Goal: Information Seeking & Learning: Learn about a topic

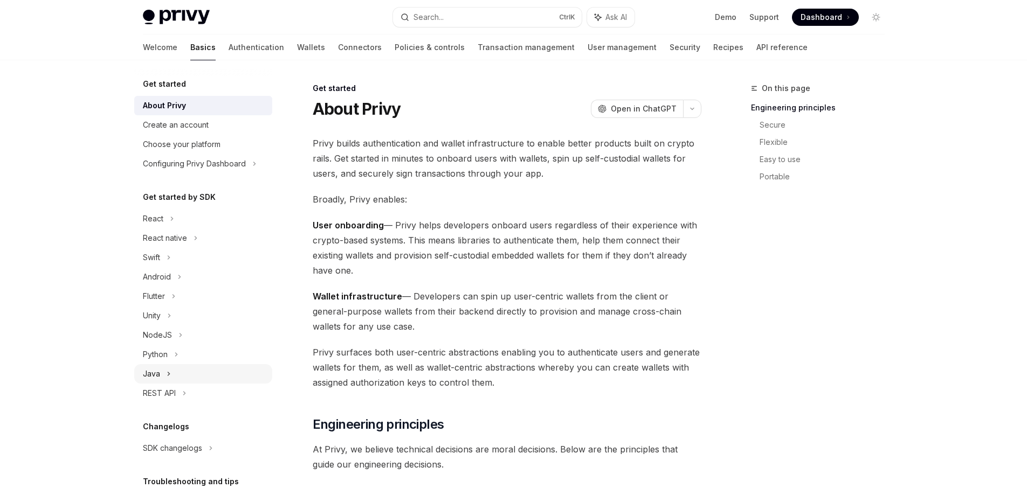
click at [155, 376] on div "Java" at bounding box center [151, 374] width 17 height 13
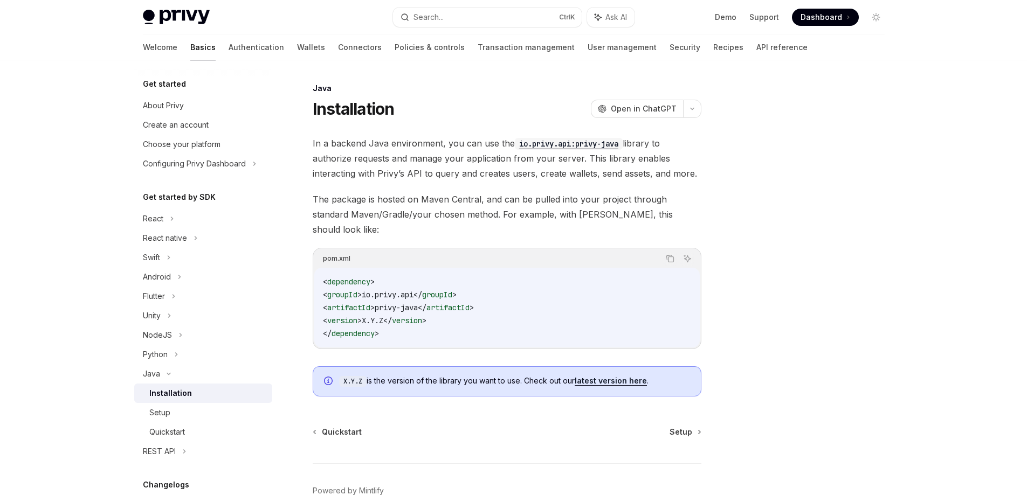
click at [178, 392] on div "Installation" at bounding box center [170, 393] width 43 height 13
click at [165, 411] on div "Setup" at bounding box center [159, 413] width 21 height 13
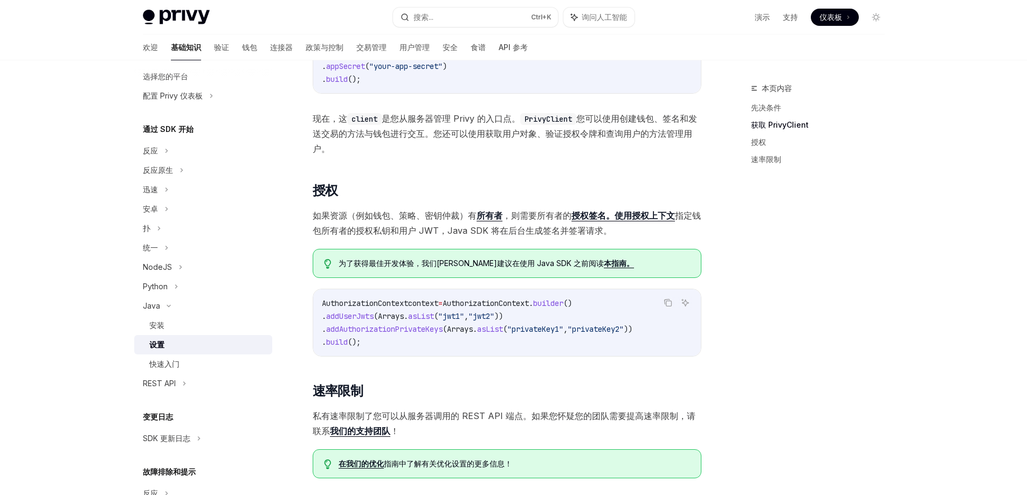
scroll to position [108, 0]
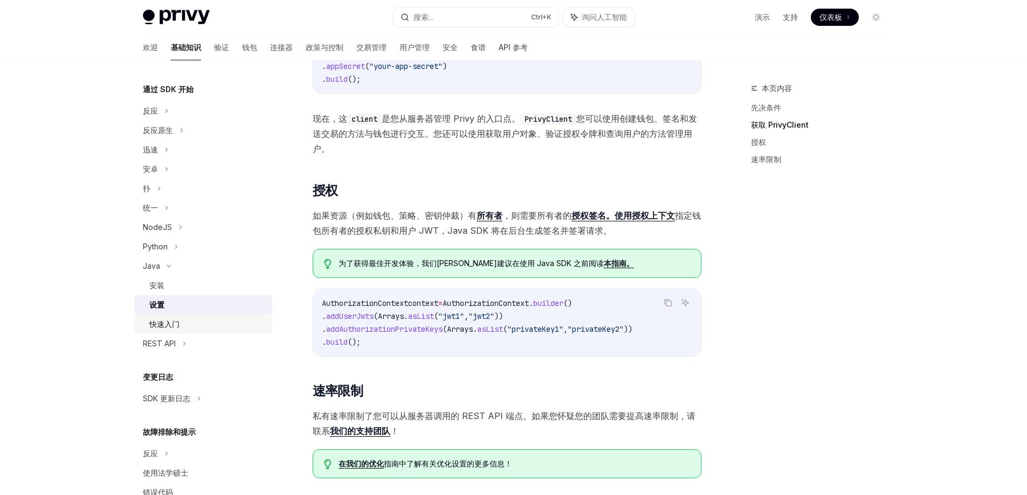
click at [176, 327] on font "快速入门" at bounding box center [164, 324] width 30 height 9
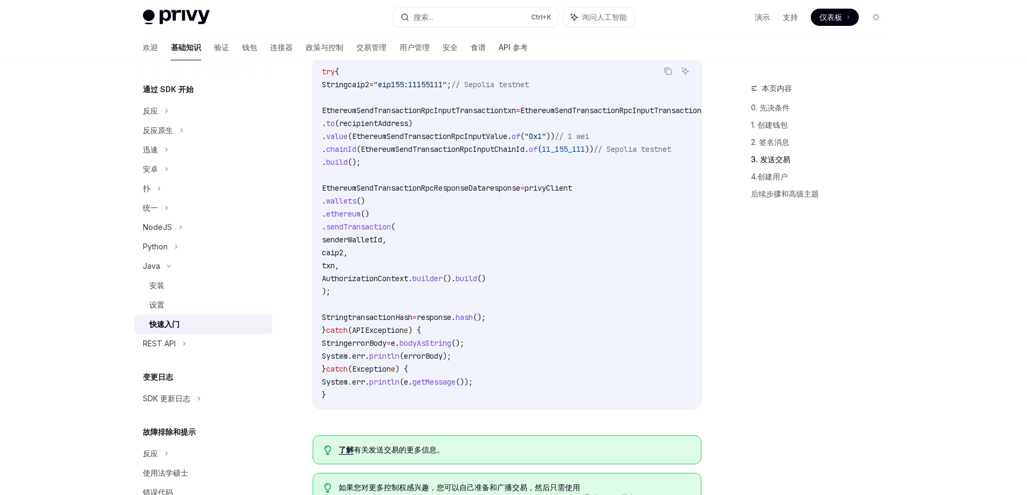
scroll to position [0, 6]
click at [656, 154] on span "// Sepolia testnet" at bounding box center [626, 149] width 78 height 10
drag, startPoint x: 592, startPoint y: 414, endPoint x: 685, endPoint y: 405, distance: 93.2
click at [685, 405] on div "try { String caip2 = "eip155:11155111" ; // Sepolia testnet EthereumSendTransac…" at bounding box center [501, 234] width 388 height 352
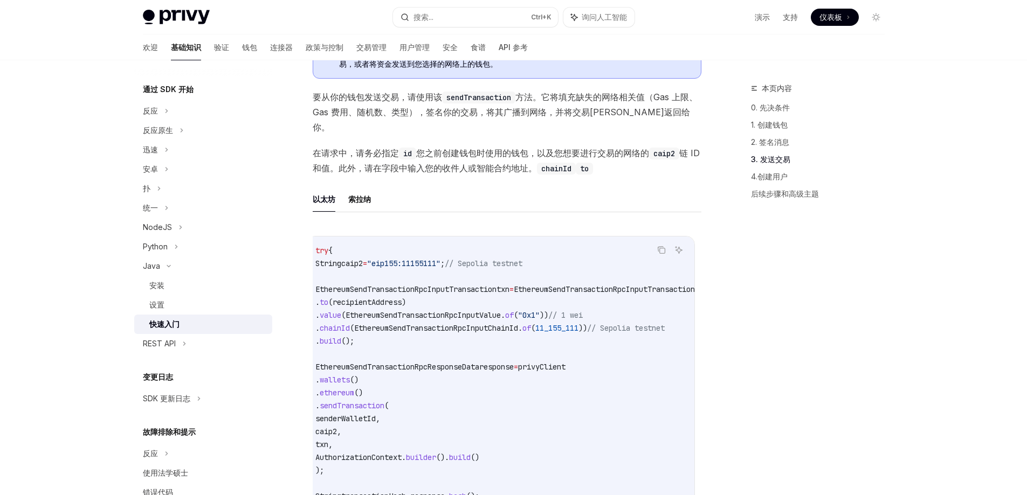
scroll to position [1024, 0]
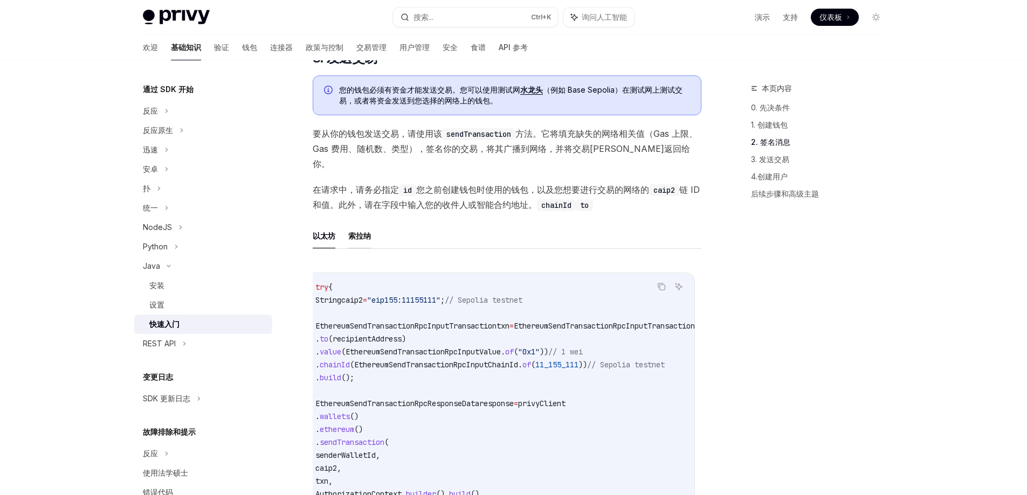
click at [352, 240] on font "索拉纳" at bounding box center [359, 235] width 23 height 9
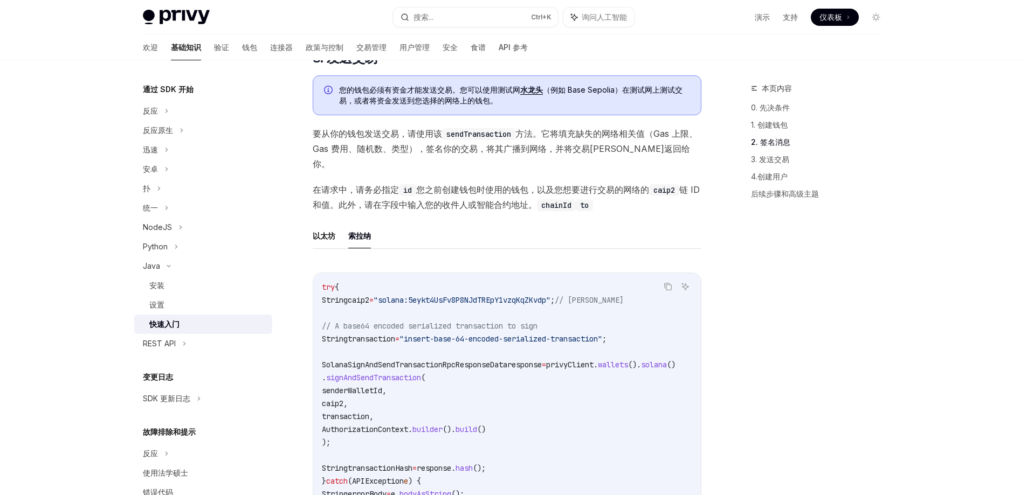
click at [362, 240] on font "索拉纳" at bounding box center [359, 235] width 23 height 9
type textarea "*"
